Goal: Contribute content: Add original content to the website for others to see

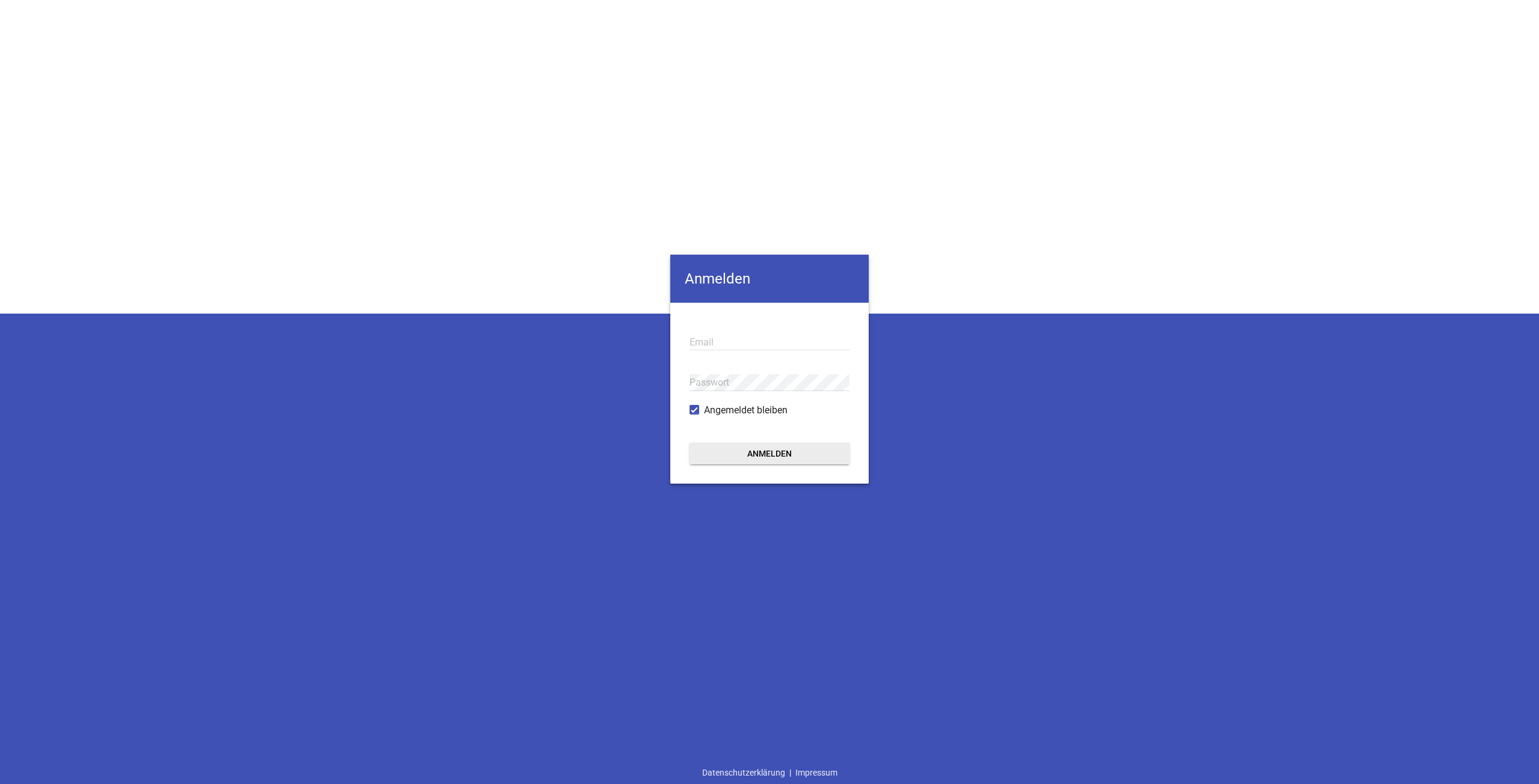
type input "[EMAIL_ADDRESS][DOMAIN_NAME]"
click at [780, 454] on button "Anmelden" at bounding box center [770, 454] width 160 height 22
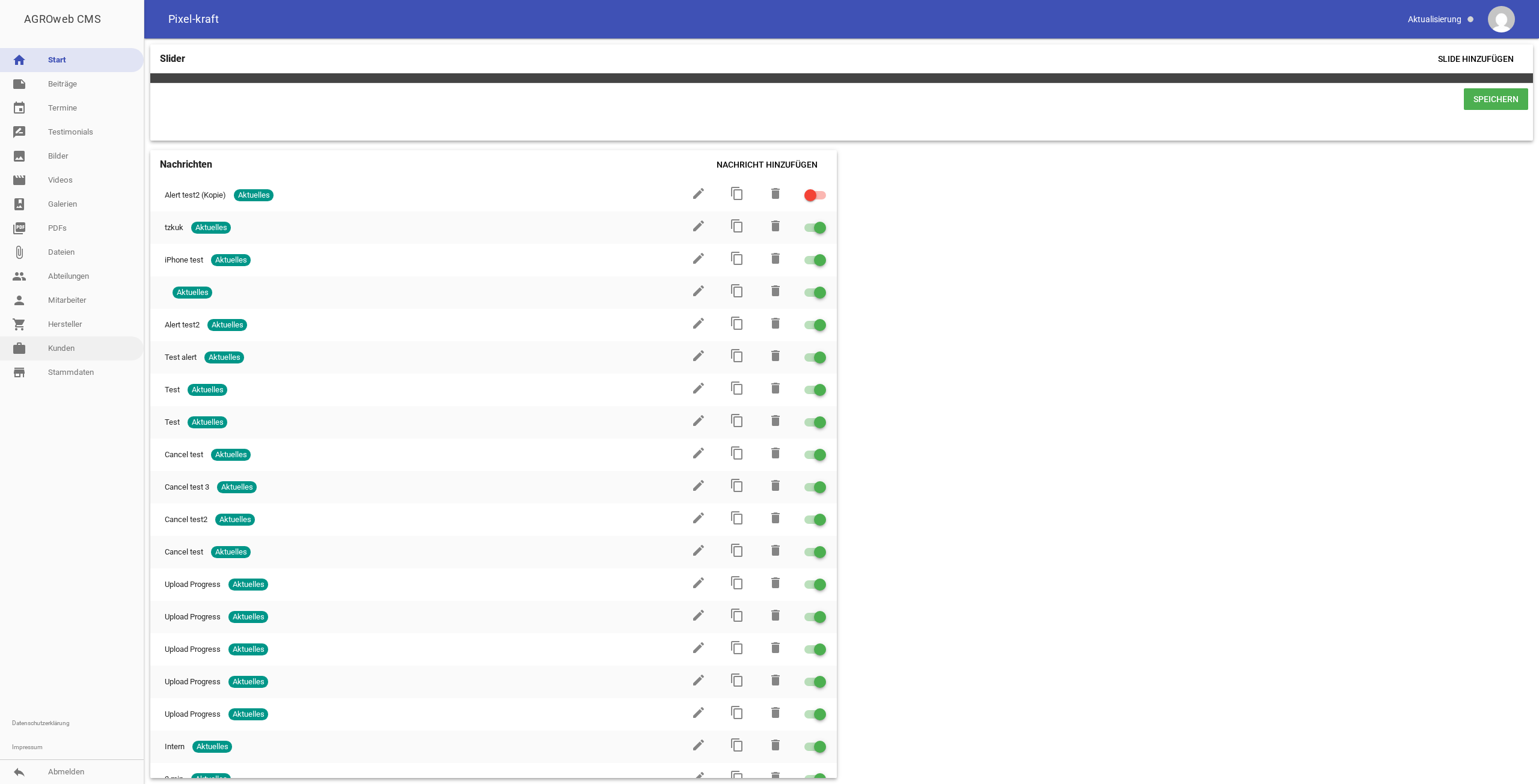
click at [48, 338] on link "work [PERSON_NAME]" at bounding box center [71, 348] width 144 height 24
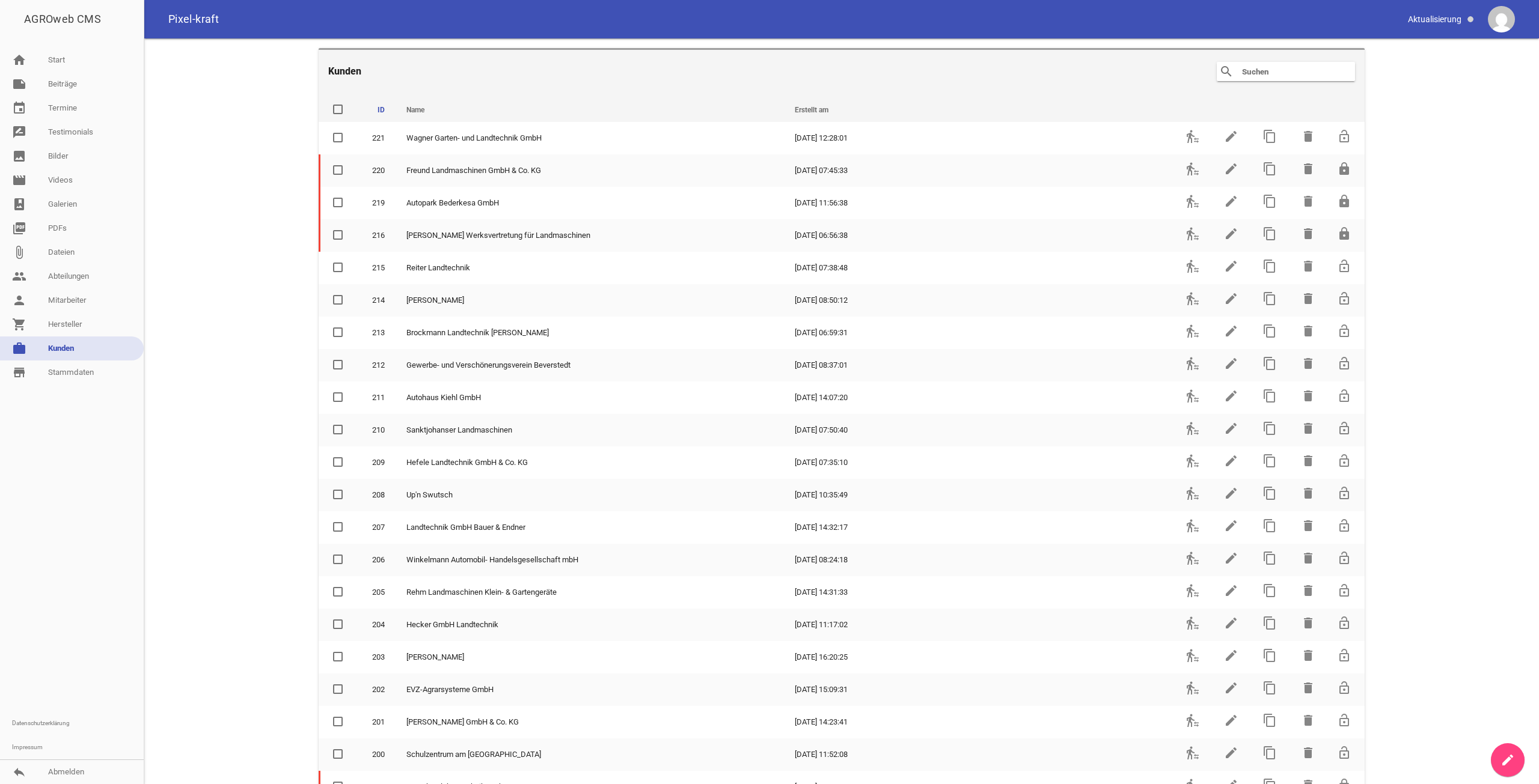
click at [1245, 76] on input "text" at bounding box center [1289, 71] width 96 height 14
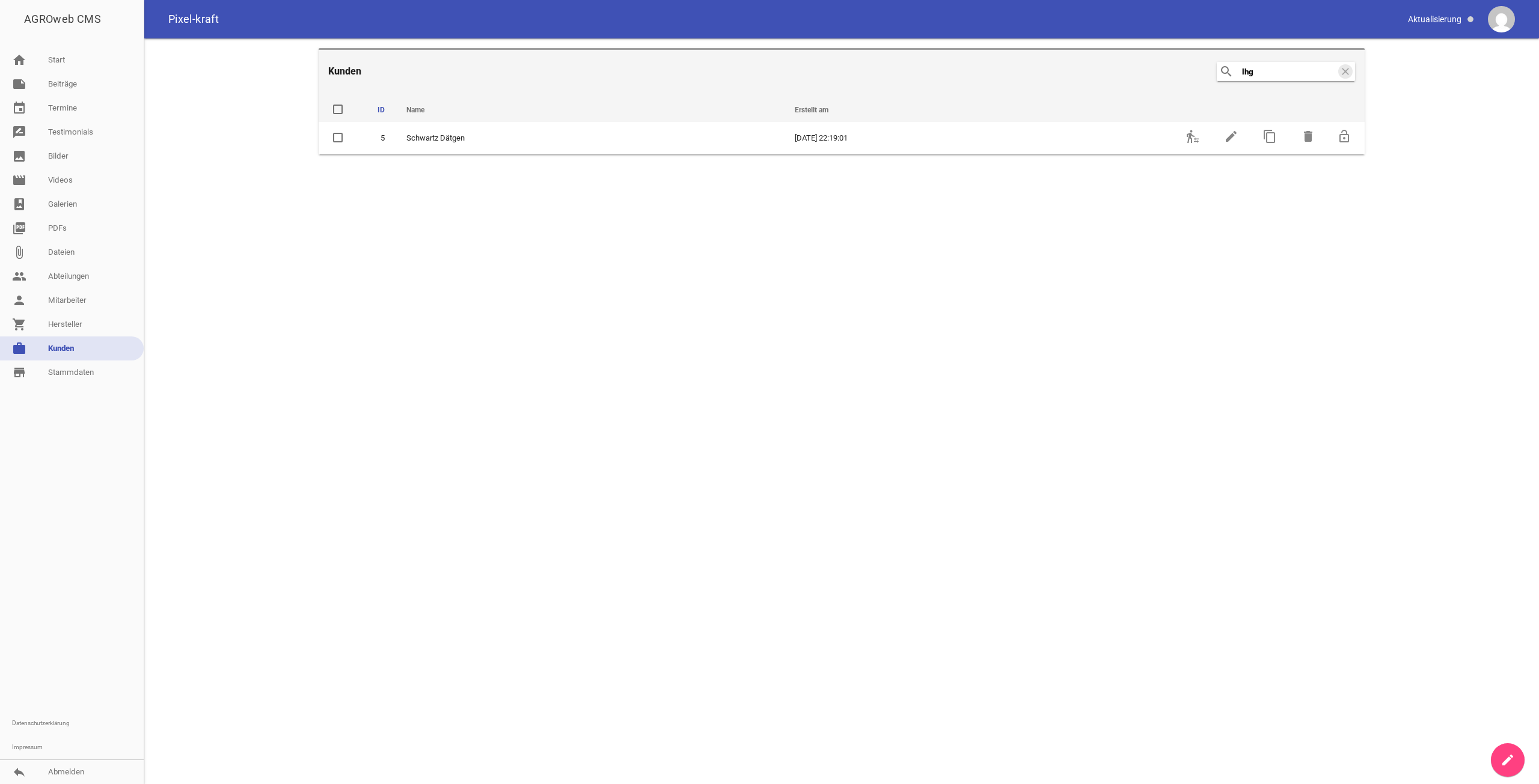
type input "lhg"
click at [1205, 120] on th at bounding box center [1191, 107] width 38 height 29
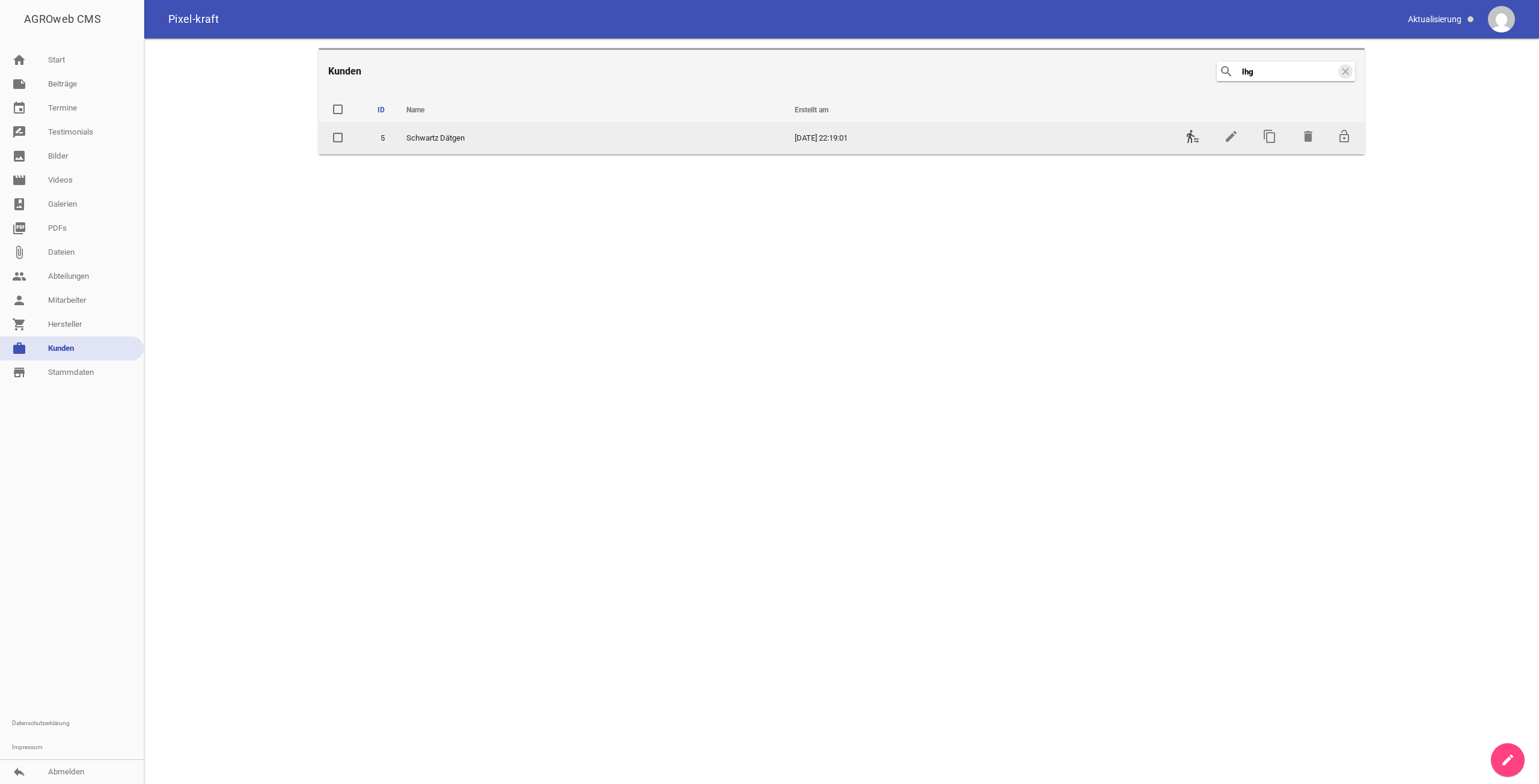
click at [1197, 133] on icon "transfer_within_a_station" at bounding box center [1193, 136] width 14 height 14
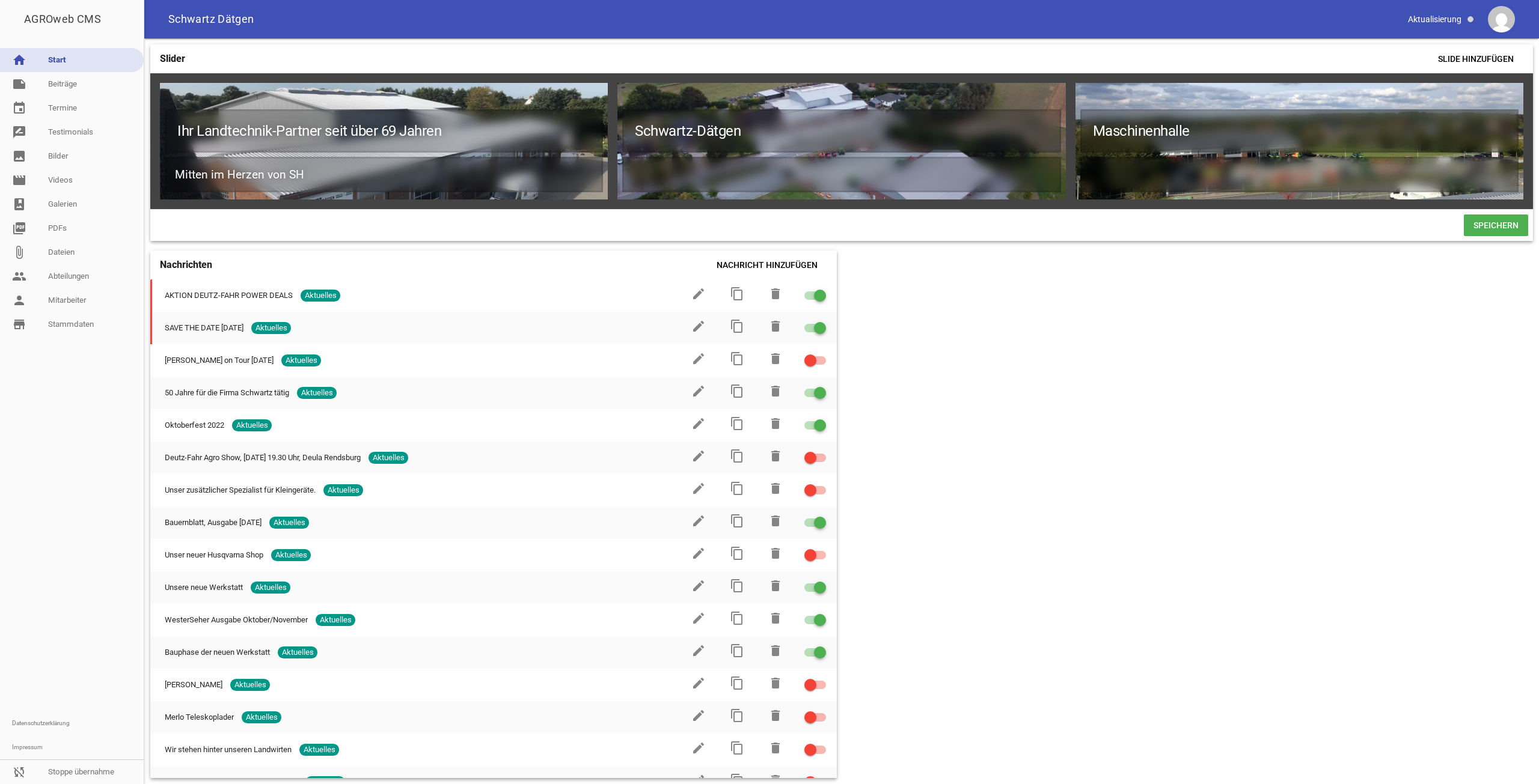
click at [973, 705] on div "Slider Slide hinzufügen Ihr Landtechnik-Partner seit über 69 Jahren Mitten im H…" at bounding box center [841, 411] width 1395 height 746
click at [99, 77] on link "note Beiträge" at bounding box center [71, 84] width 144 height 24
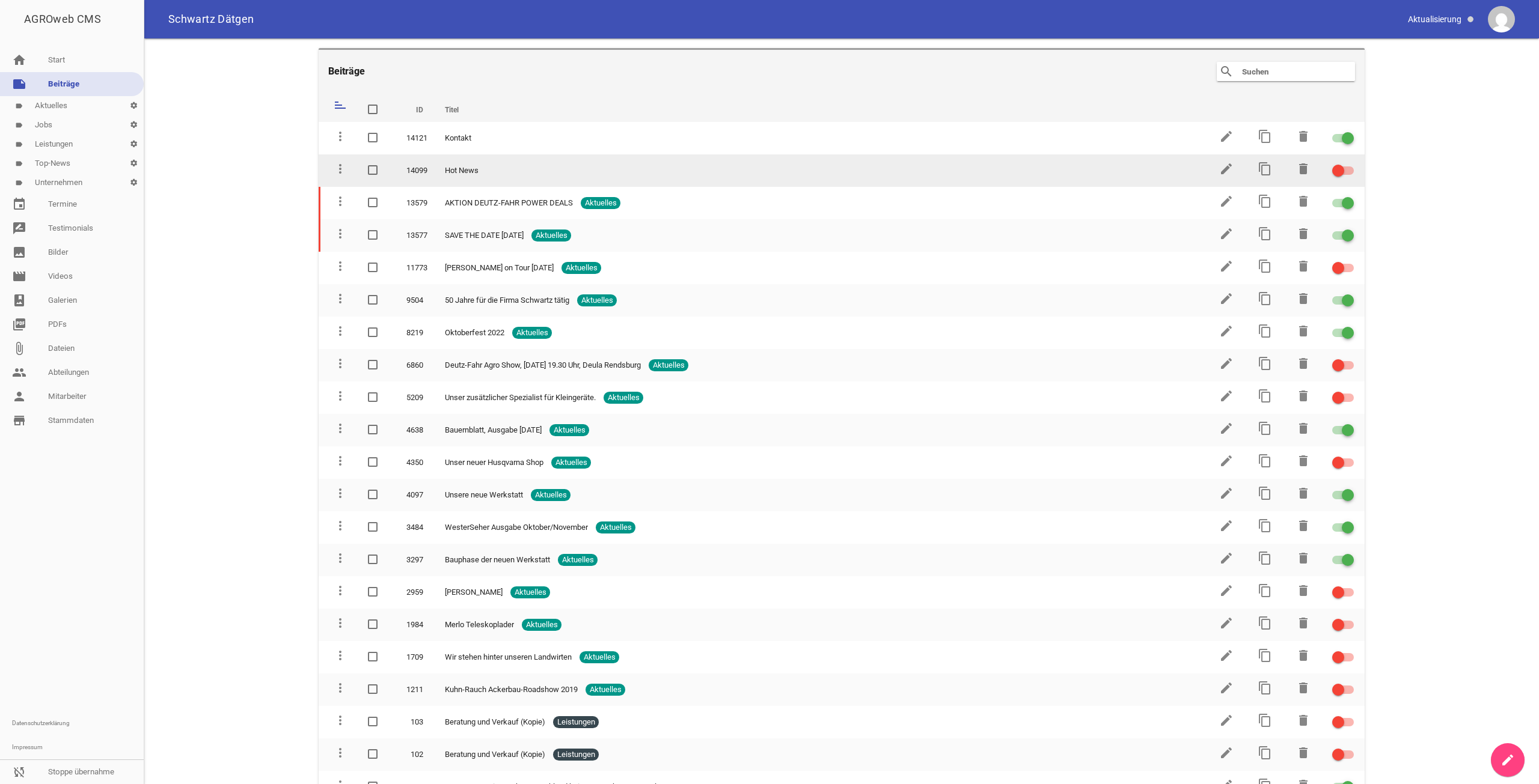
click at [1342, 172] on div at bounding box center [1343, 171] width 22 height 9
click at [1350, 164] on input "checkbox" at bounding box center [1350, 164] width 0 height 0
click at [1342, 167] on div at bounding box center [1348, 170] width 12 height 12
click at [1350, 164] on input "checkbox" at bounding box center [1350, 164] width 0 height 0
click at [48, 159] on link "label Top-News settings" at bounding box center [71, 163] width 144 height 19
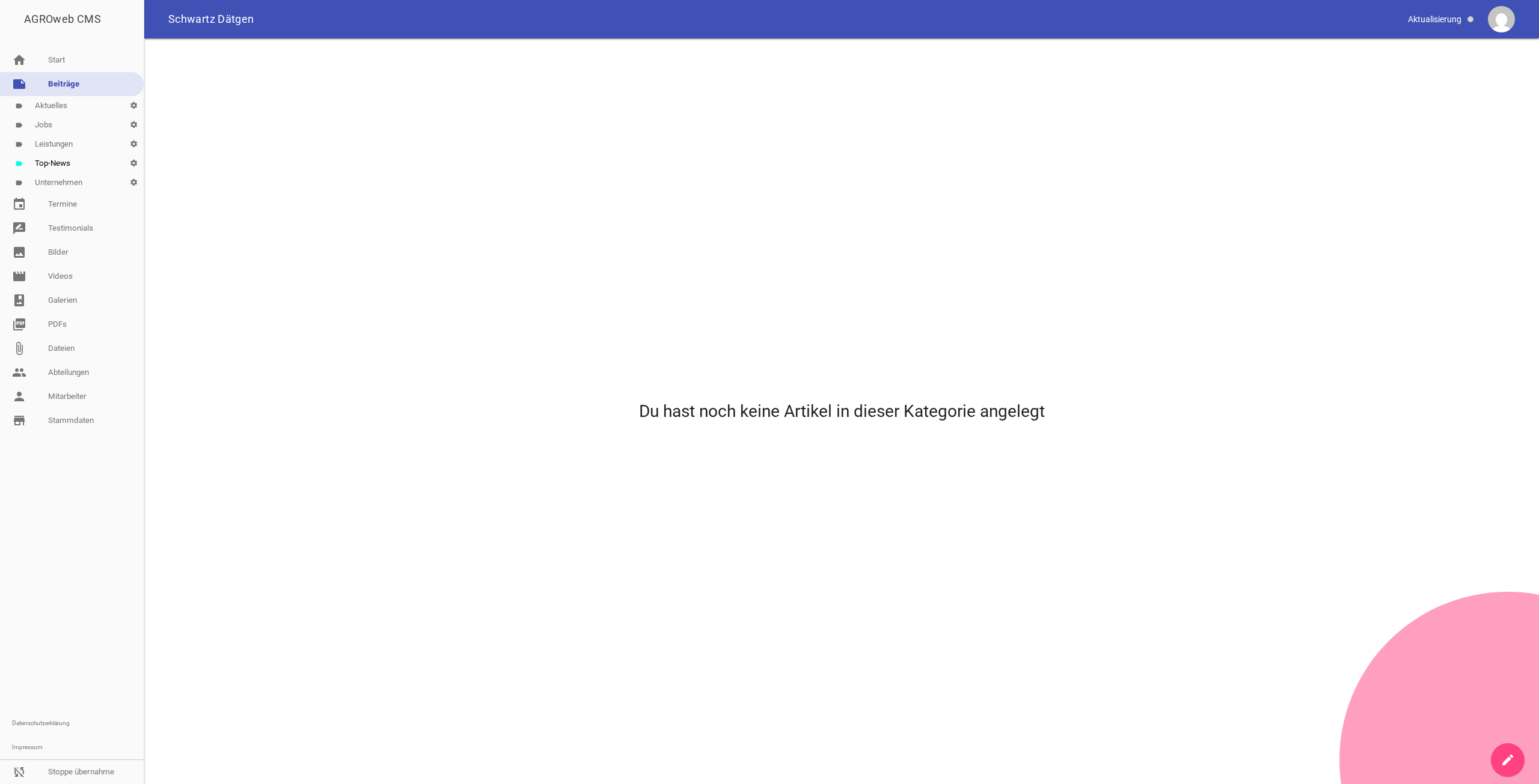
click at [1497, 757] on link "create" at bounding box center [1507, 760] width 34 height 34
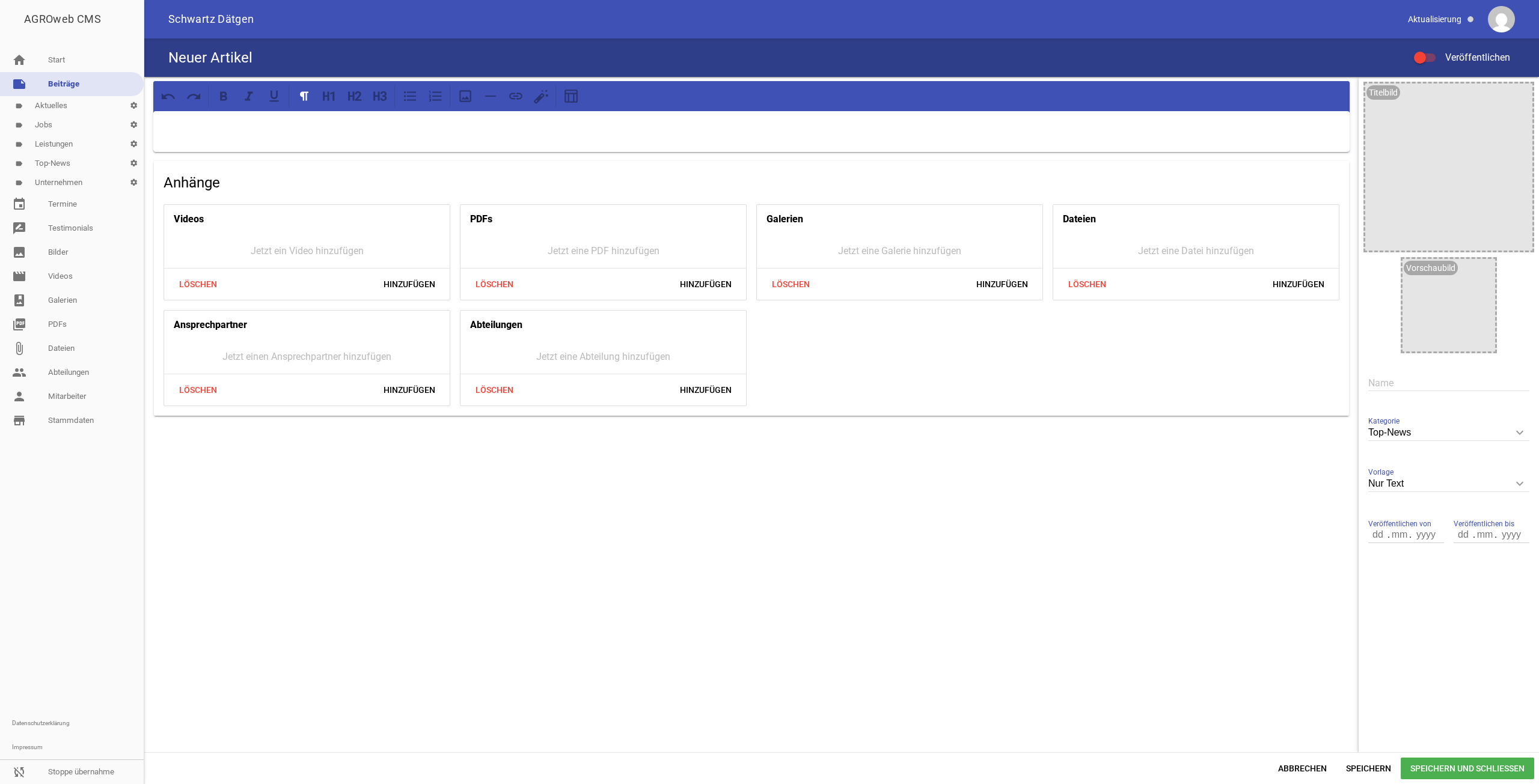
click at [613, 120] on p at bounding box center [751, 127] width 1180 height 14
click at [1413, 384] on input "text" at bounding box center [1448, 383] width 161 height 16
type input "news"
click at [1416, 50] on label "Veröffentlichen" at bounding box center [1462, 58] width 96 height 14
click at [1431, 50] on input "Veröffentlichen" at bounding box center [1431, 50] width 0 height 0
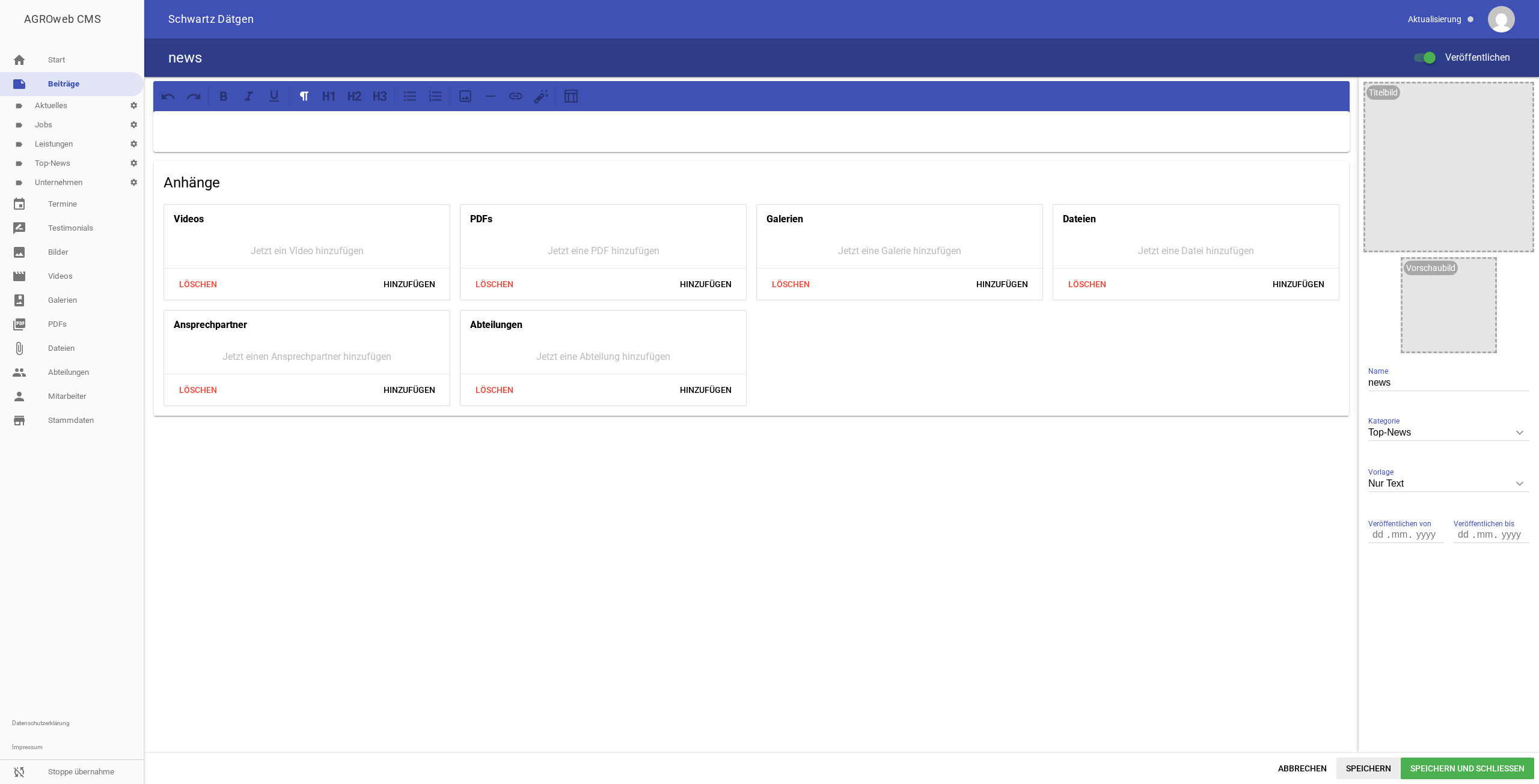
click at [1380, 763] on span "Speichern" at bounding box center [1368, 769] width 64 height 22
click at [1426, 56] on div at bounding box center [1429, 58] width 12 height 12
click at [1431, 50] on input "Veröffentlichen" at bounding box center [1431, 50] width 0 height 0
click at [1363, 758] on span "Speichern" at bounding box center [1368, 769] width 64 height 22
click at [1413, 61] on div "news Veröffentlichen" at bounding box center [841, 57] width 1395 height 38
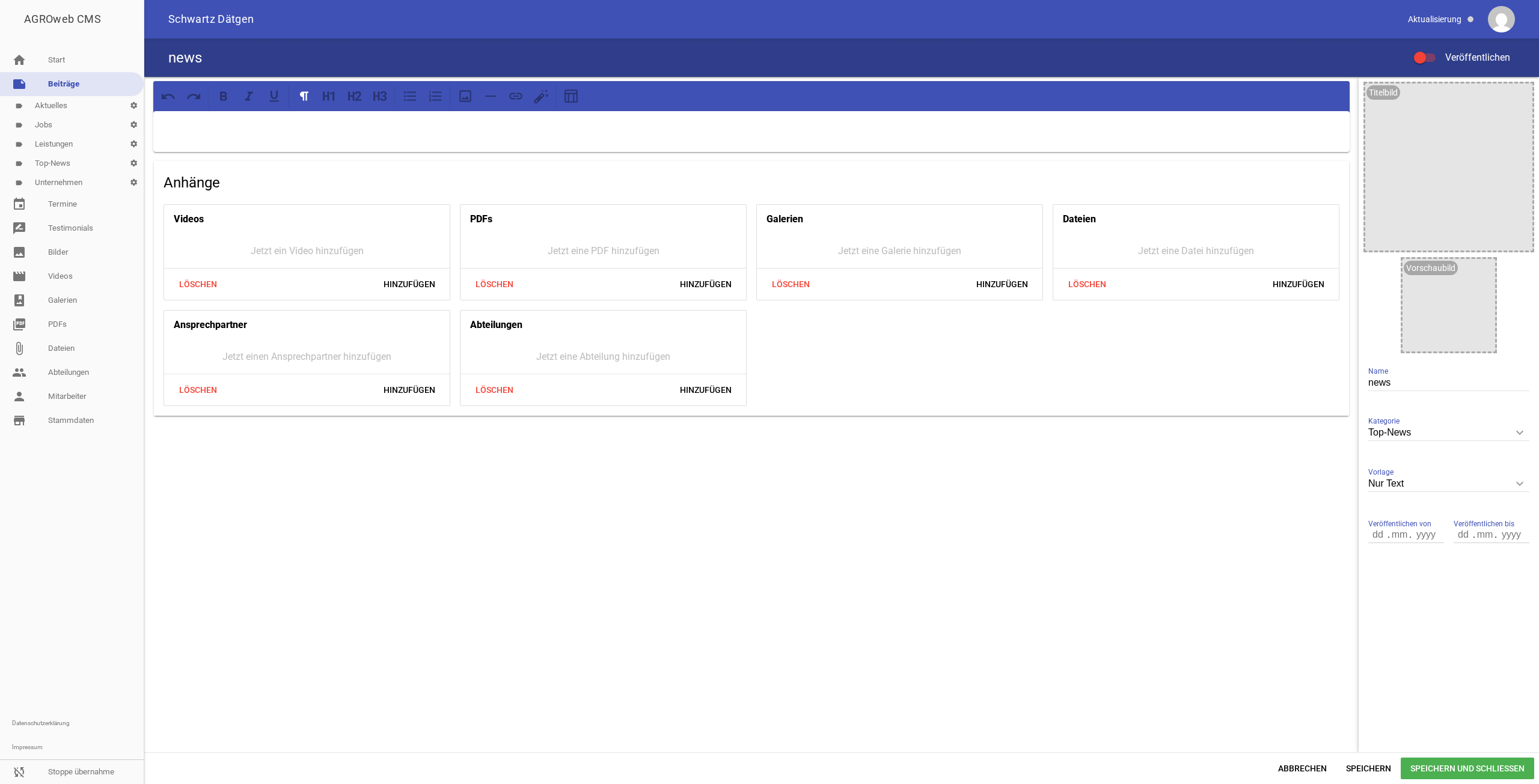
click at [1421, 59] on div at bounding box center [1420, 58] width 12 height 12
click at [1431, 50] on input "Veröffentlichen" at bounding box center [1431, 50] width 0 height 0
click at [1349, 765] on span "Speichern" at bounding box center [1368, 769] width 64 height 22
click at [1423, 48] on div "news Veröffentlichen" at bounding box center [841, 57] width 1395 height 38
click at [1434, 71] on div "news Veröffentlichen" at bounding box center [841, 57] width 1395 height 38
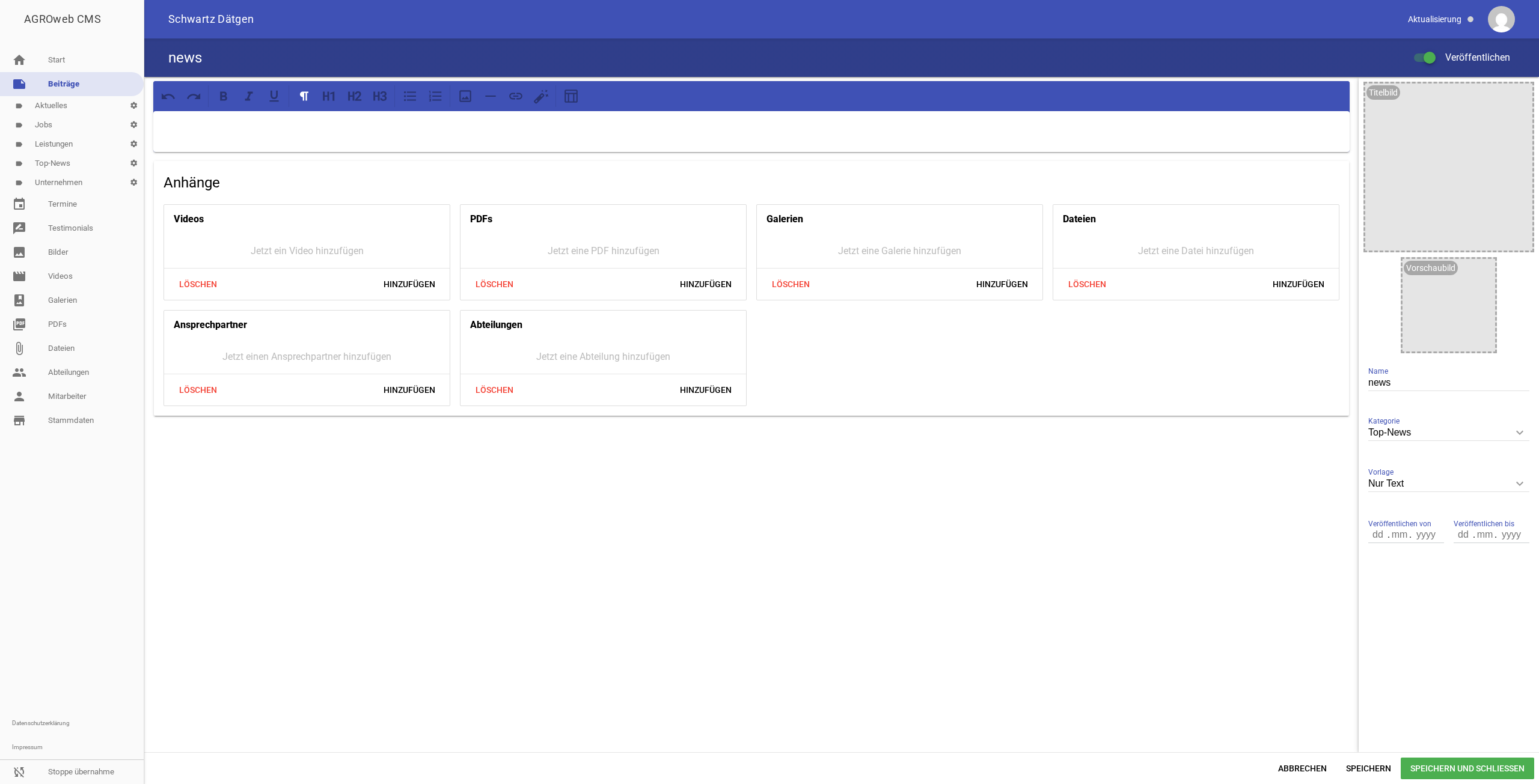
click at [1433, 63] on label "Veröffentlichen" at bounding box center [1462, 58] width 96 height 14
click at [1431, 50] on input "Veröffentlichen" at bounding box center [1431, 50] width 0 height 0
click at [1432, 63] on label "Veröffentlichen" at bounding box center [1462, 58] width 96 height 14
click at [1431, 50] on input "Veröffentlichen" at bounding box center [1431, 50] width 0 height 0
click at [1432, 63] on label "Veröffentlichen" at bounding box center [1462, 58] width 96 height 14
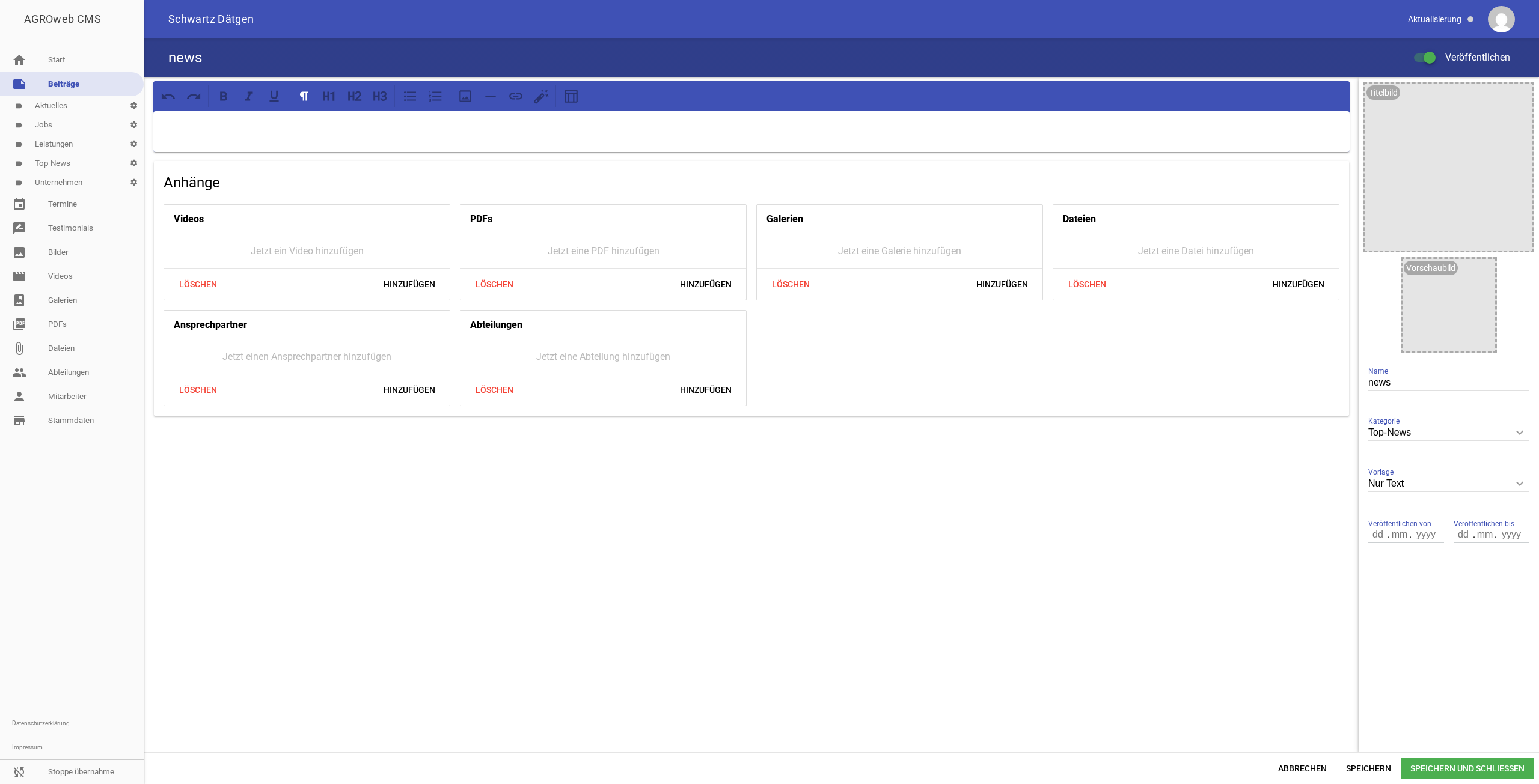
click at [1431, 50] on input "Veröffentlichen" at bounding box center [1431, 50] width 0 height 0
click at [1386, 766] on span "Speichern" at bounding box center [1368, 769] width 64 height 22
click at [1432, 61] on label "Veröffentlichen" at bounding box center [1462, 58] width 96 height 14
click at [1431, 50] on input "Veröffentlichen" at bounding box center [1431, 50] width 0 height 0
click at [1371, 764] on span "Speichern" at bounding box center [1368, 769] width 64 height 22
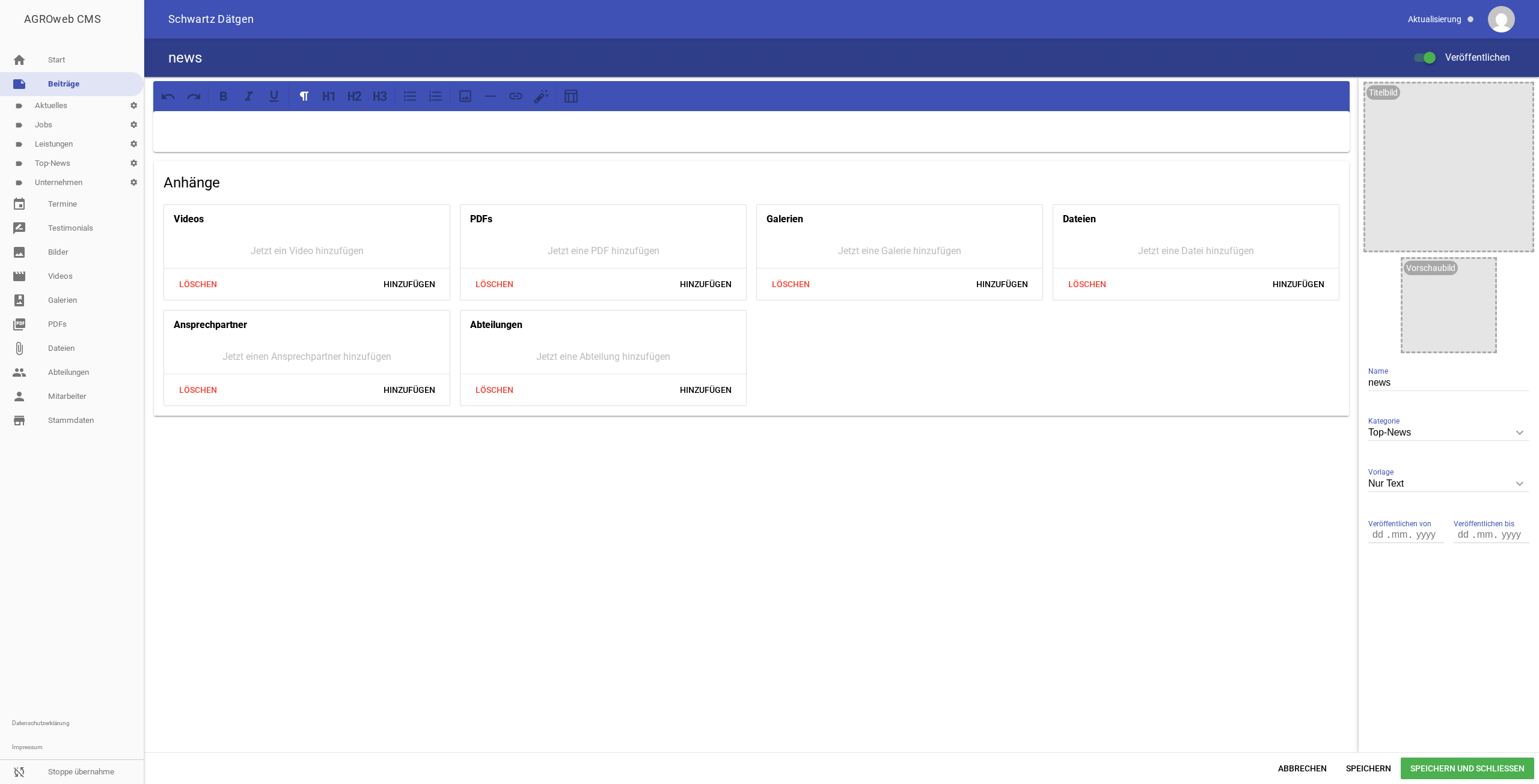
click at [1424, 61] on label "Veröffentlichen" at bounding box center [1462, 58] width 96 height 14
click at [1431, 50] on input "Veröffentlichen" at bounding box center [1431, 50] width 0 height 0
click at [1425, 766] on span "Speichern und Schließen" at bounding box center [1467, 769] width 133 height 22
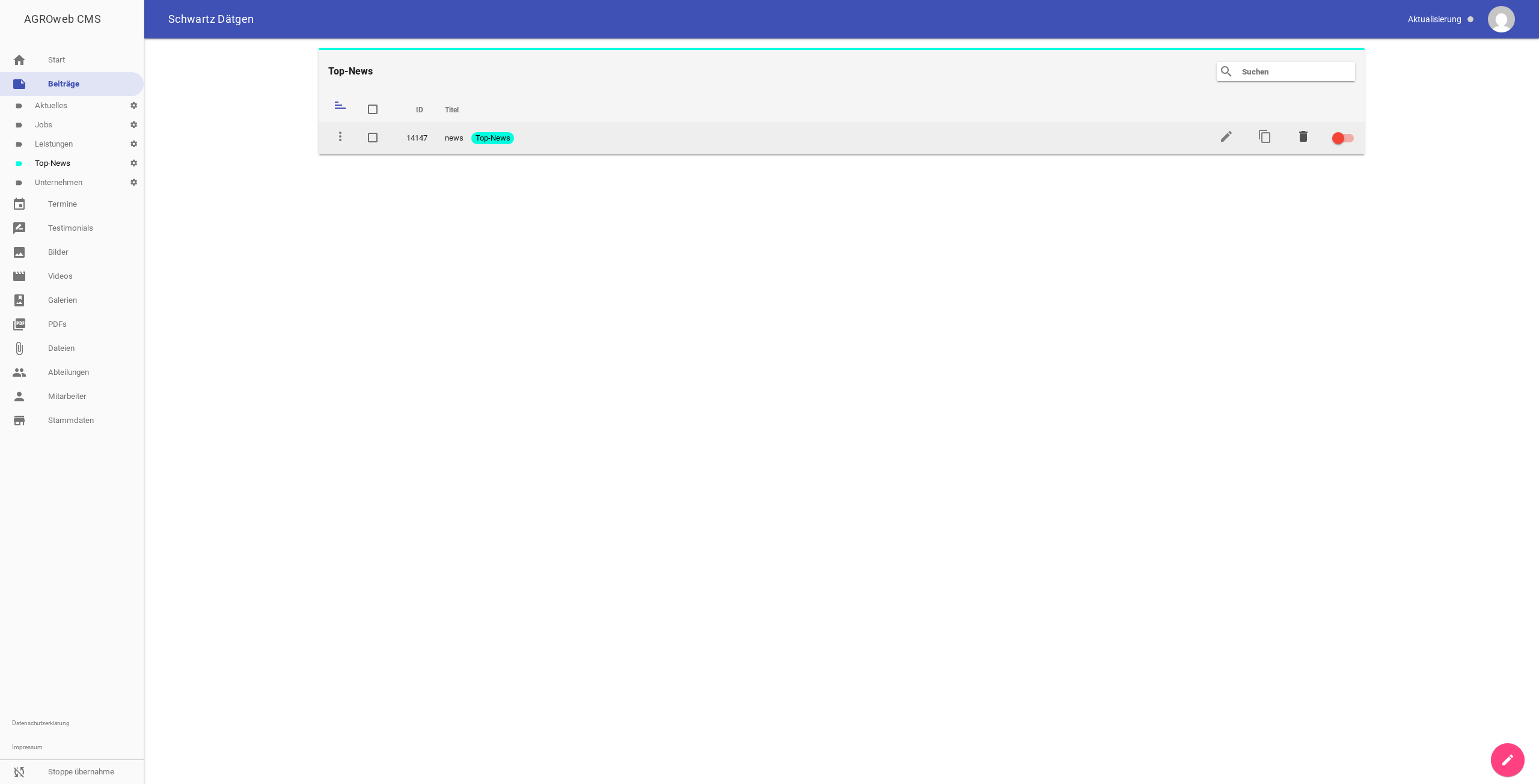
click at [1299, 138] on icon "delete" at bounding box center [1303, 136] width 14 height 14
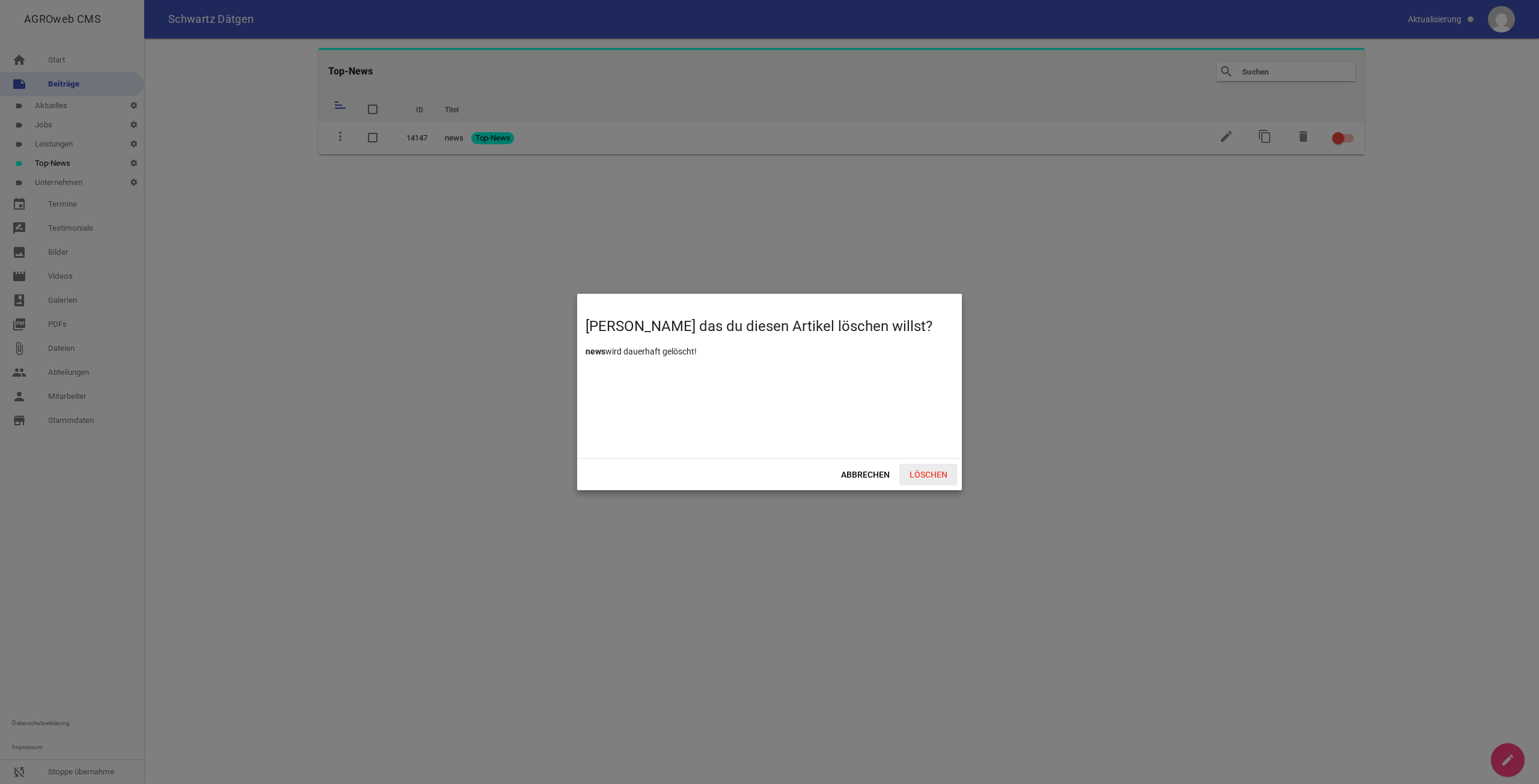
click at [945, 482] on span "Löschen" at bounding box center [928, 475] width 58 height 22
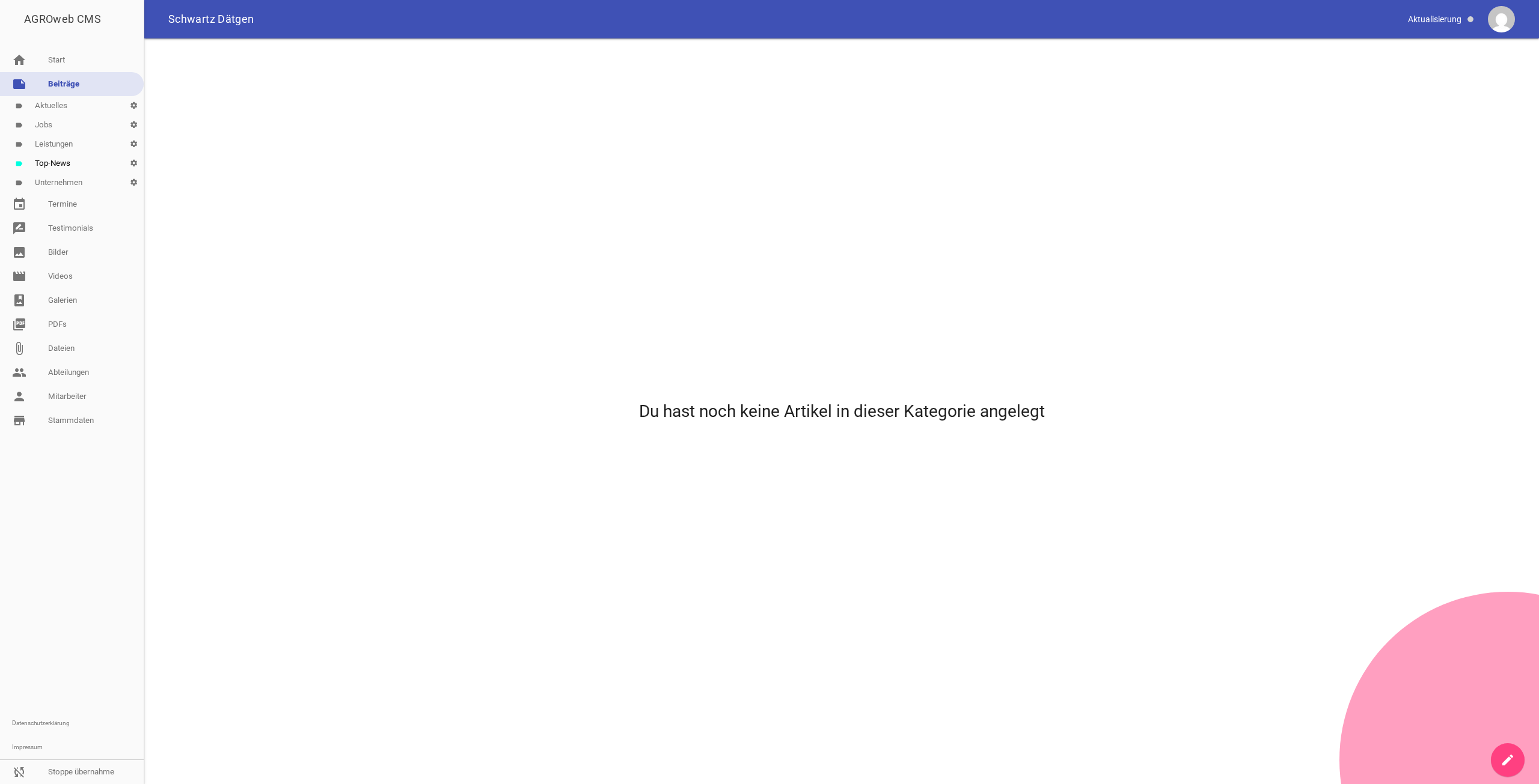
click at [61, 84] on link "note Beiträge" at bounding box center [71, 84] width 144 height 24
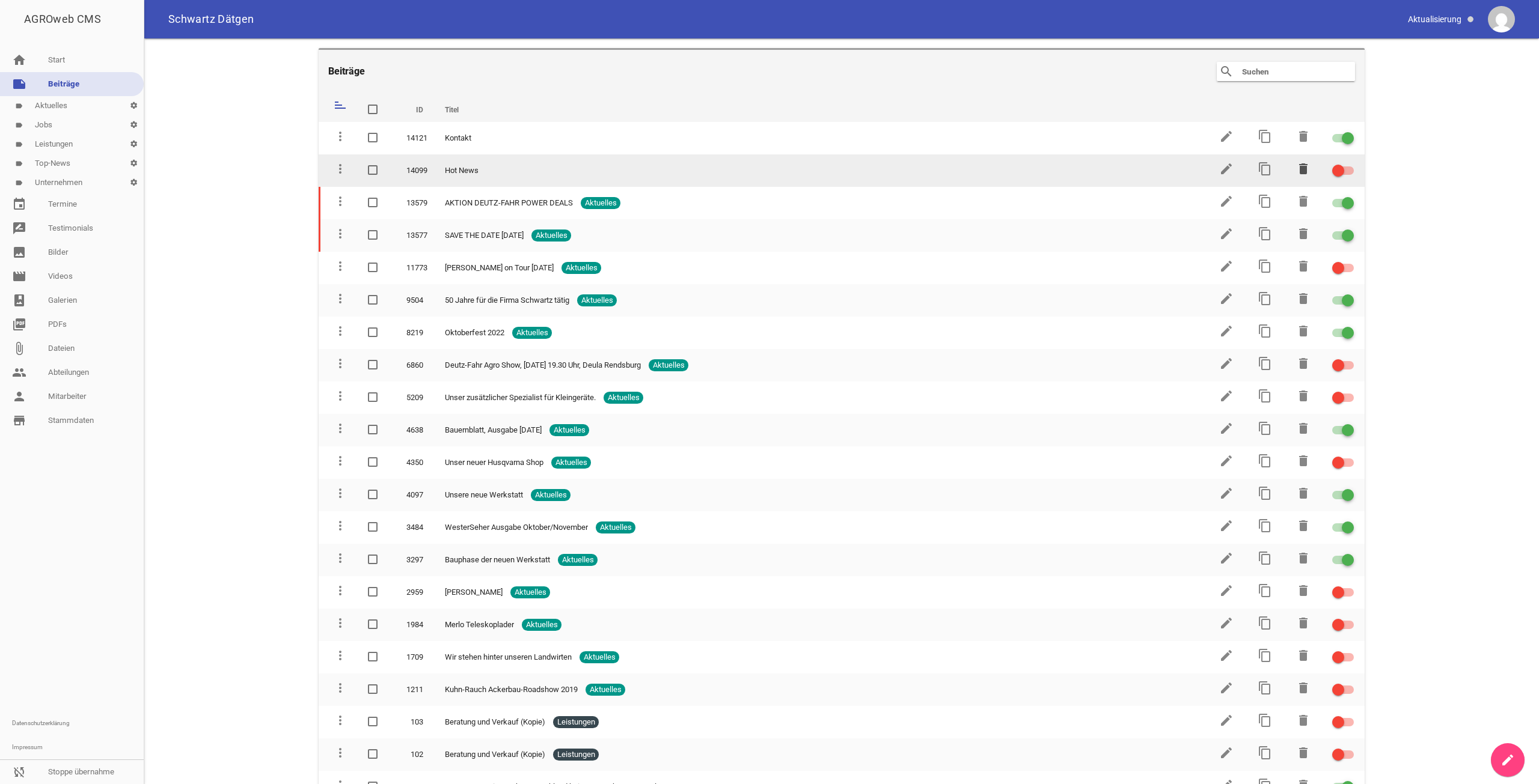
click at [1298, 171] on icon "delete" at bounding box center [1303, 169] width 14 height 14
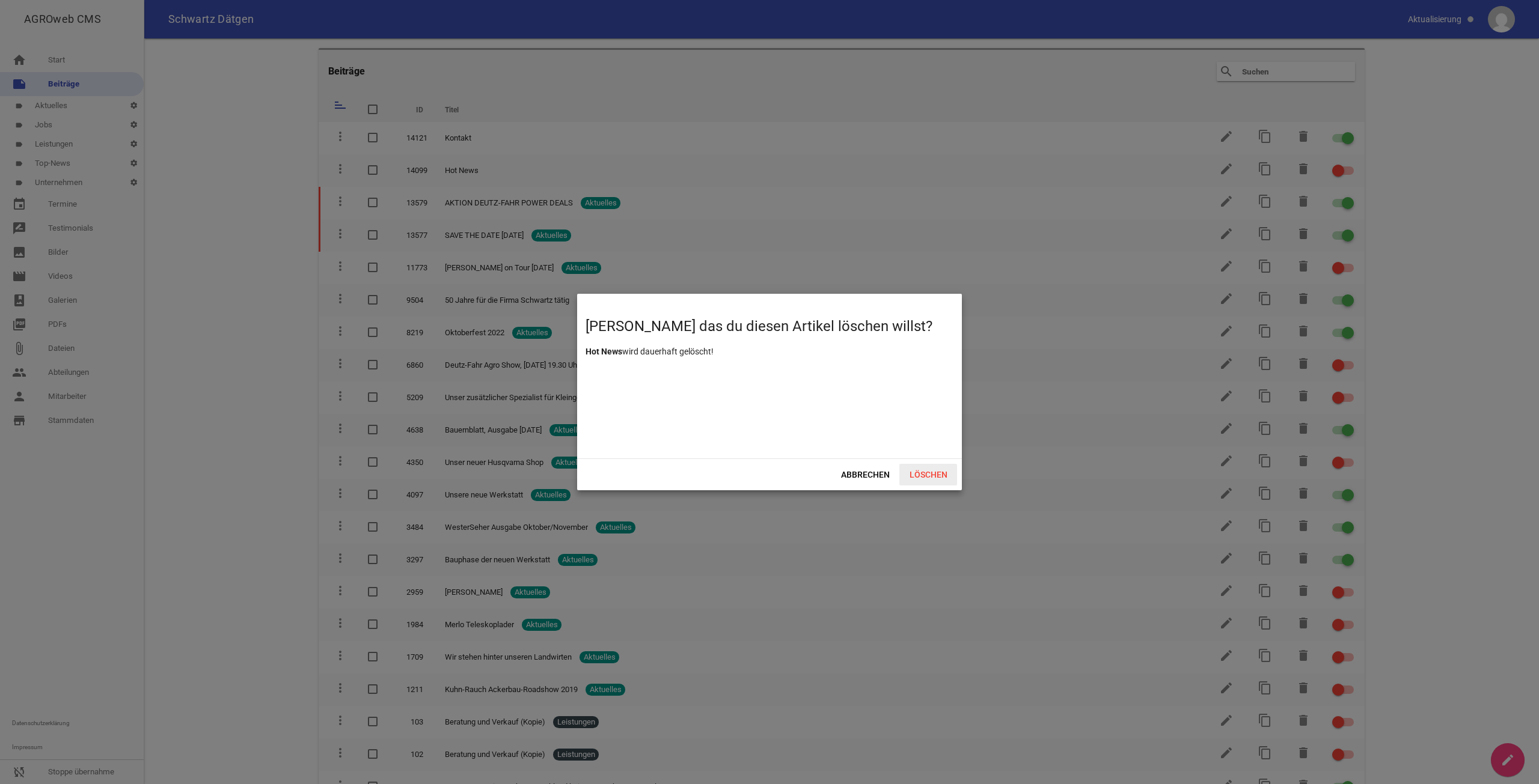
click at [921, 472] on span "Löschen" at bounding box center [928, 475] width 58 height 22
